Goal: Information Seeking & Learning: Check status

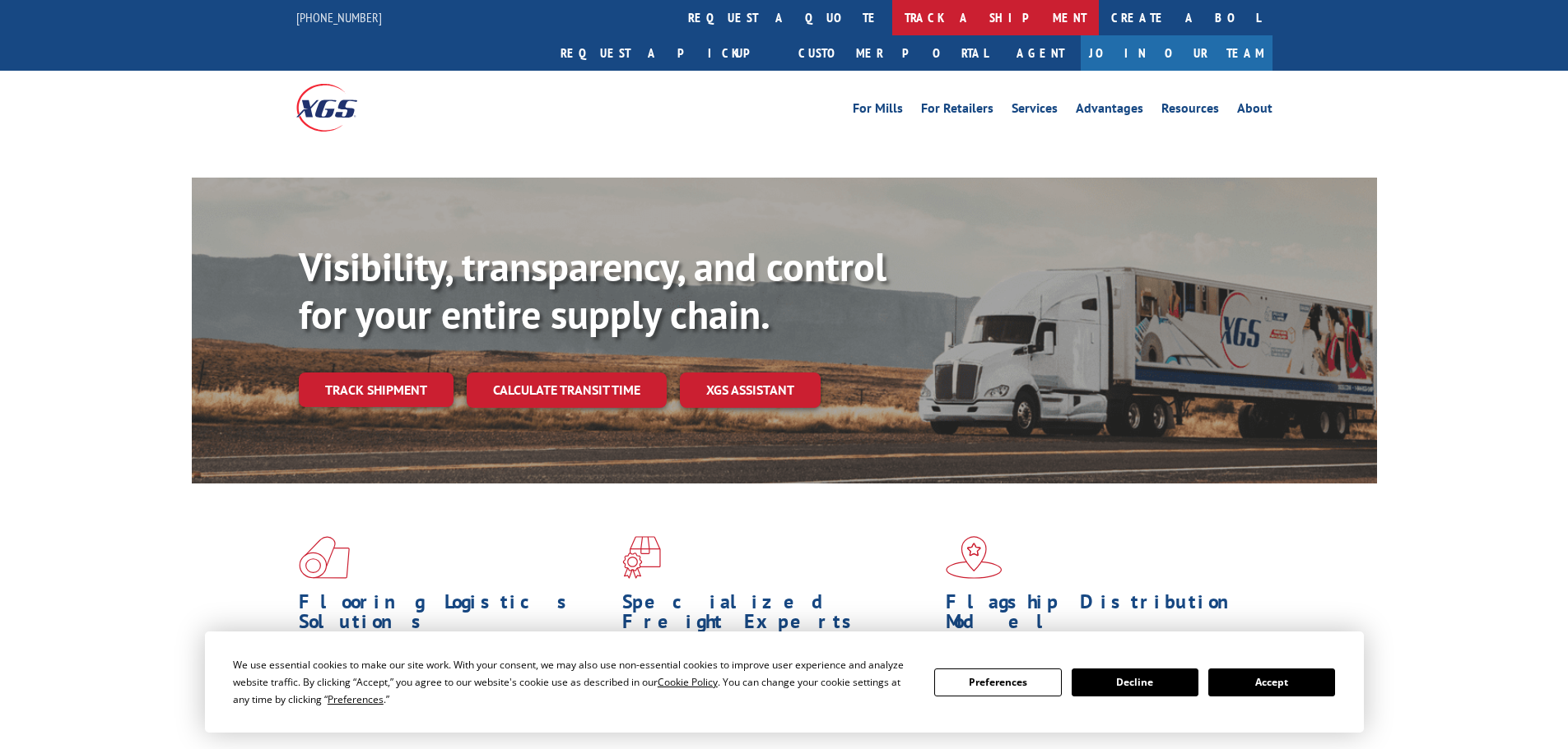
click at [892, 16] on link "track a shipment" at bounding box center [994, 18] width 206 height 35
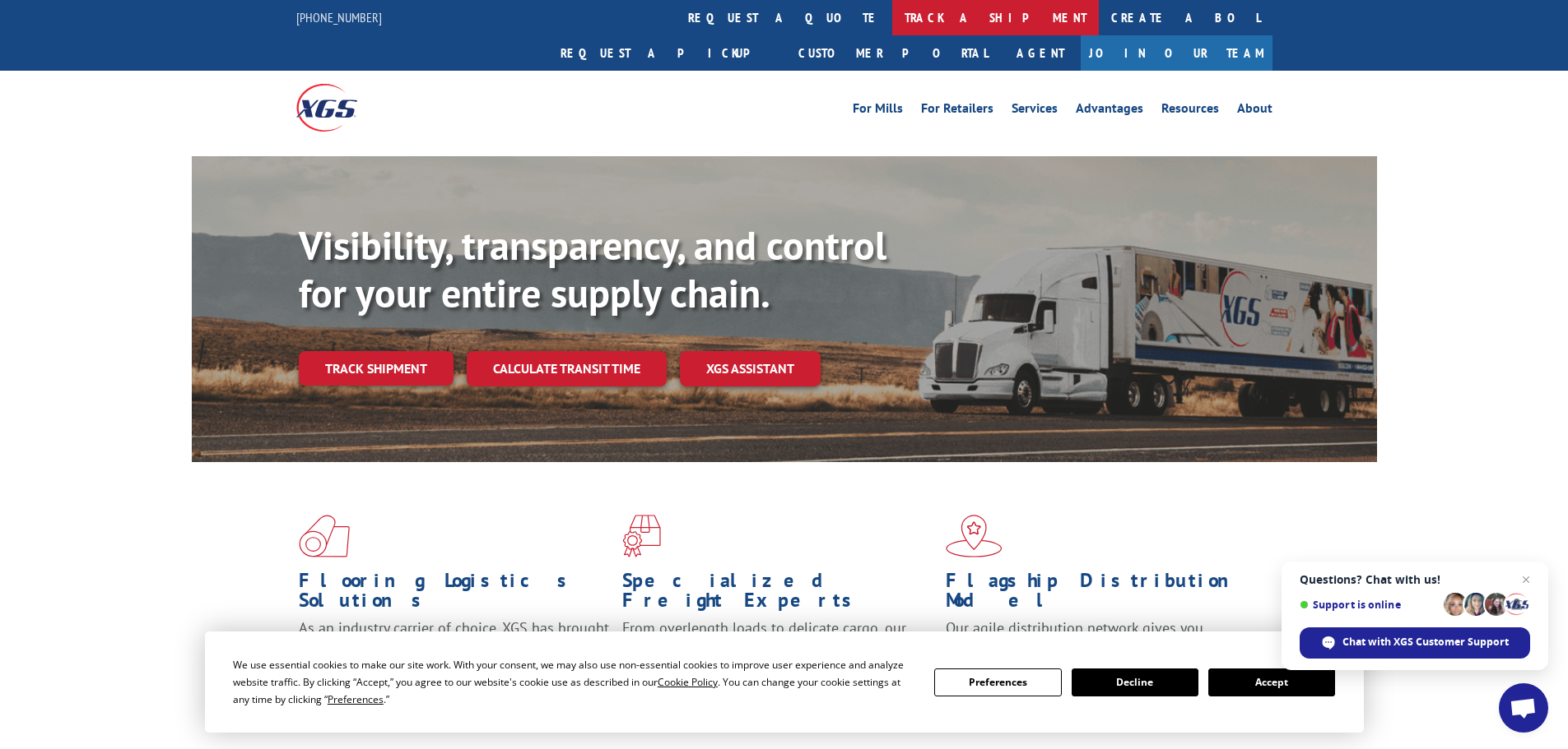
click at [892, 18] on link "track a shipment" at bounding box center [994, 18] width 206 height 35
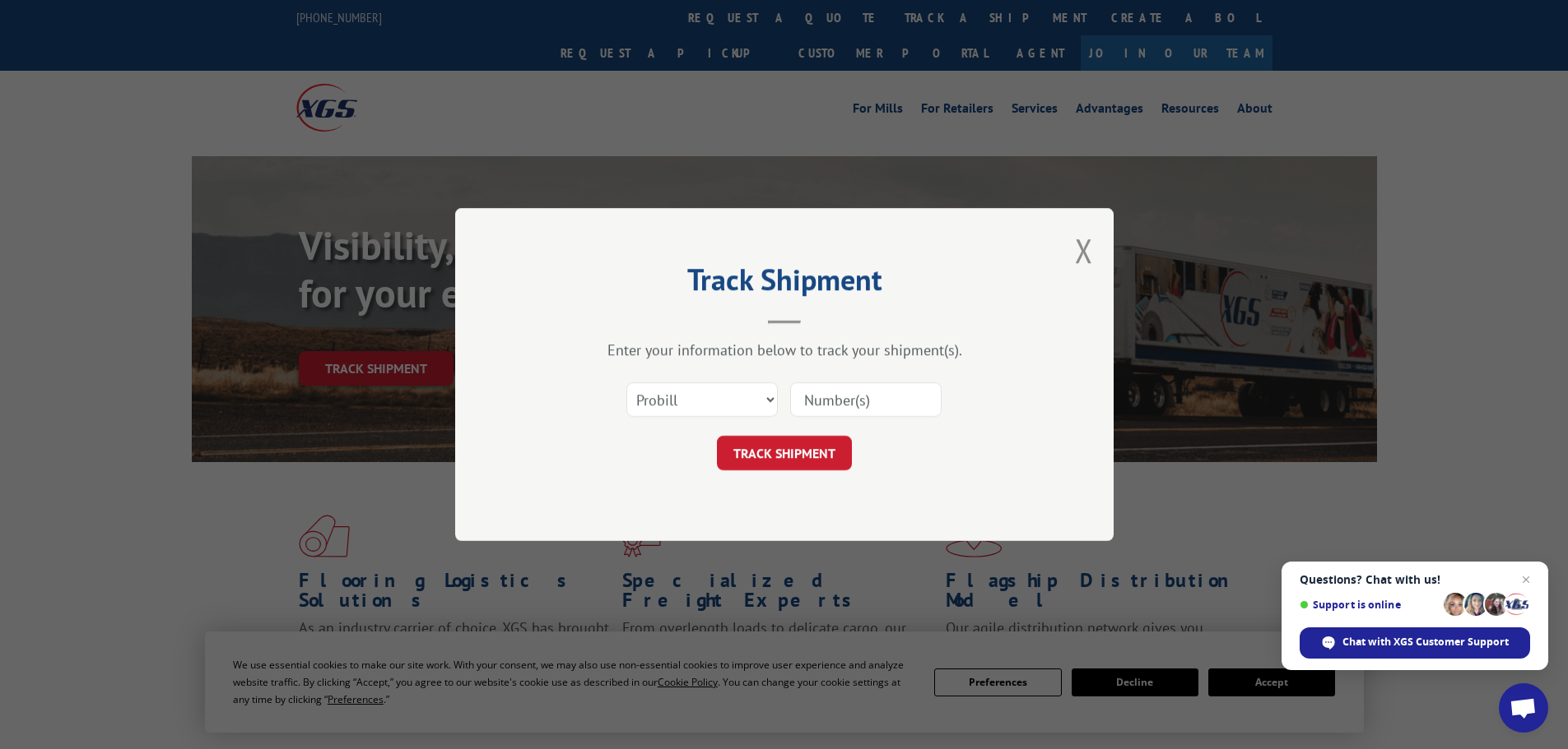
click at [835, 400] on input at bounding box center [865, 400] width 151 height 34
paste input "17480870"
type input "17480870"
click at [798, 454] on button "TRACK SHIPMENT" at bounding box center [784, 453] width 135 height 34
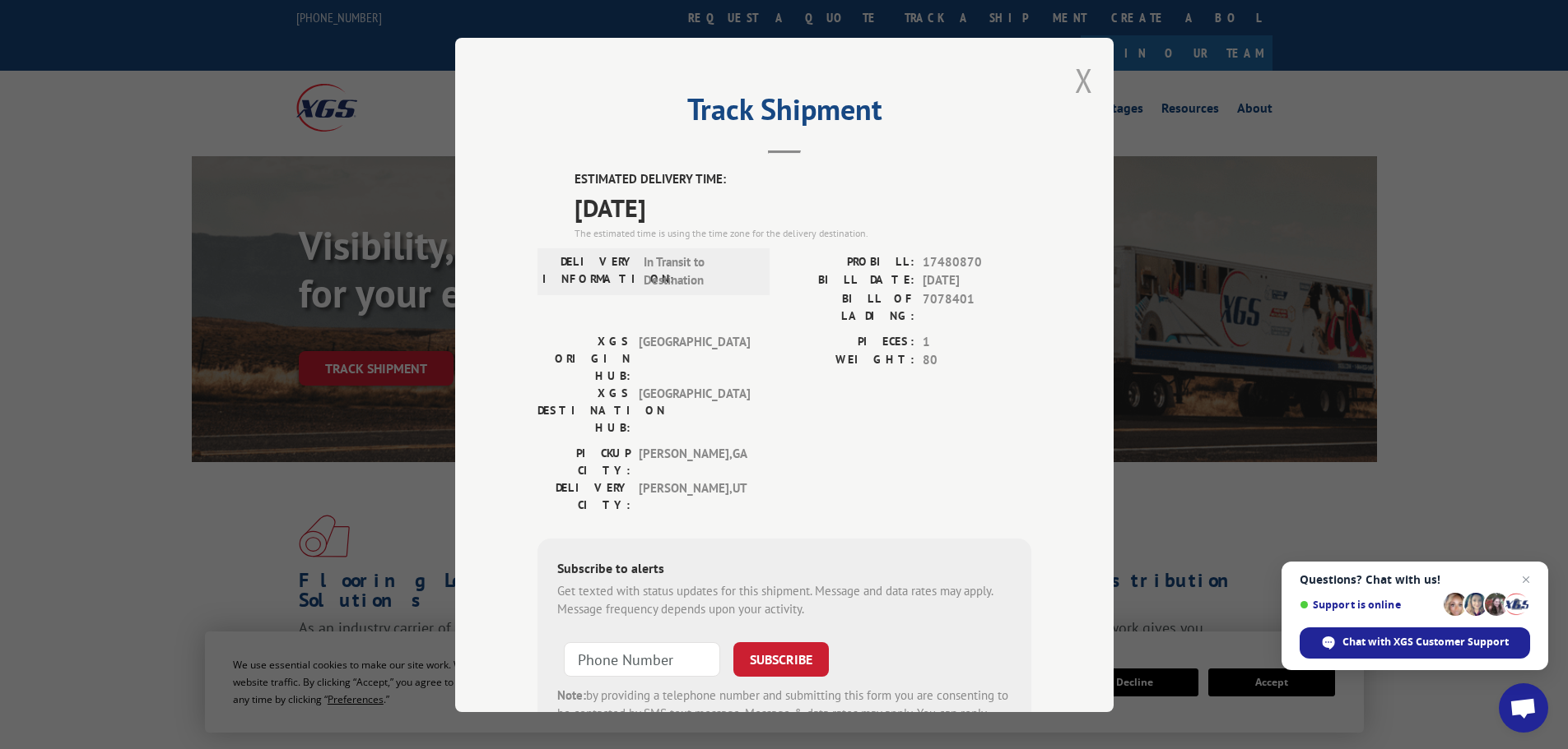
click at [1082, 76] on button "Close modal" at bounding box center [1083, 81] width 18 height 44
